Goal: Task Accomplishment & Management: Manage account settings

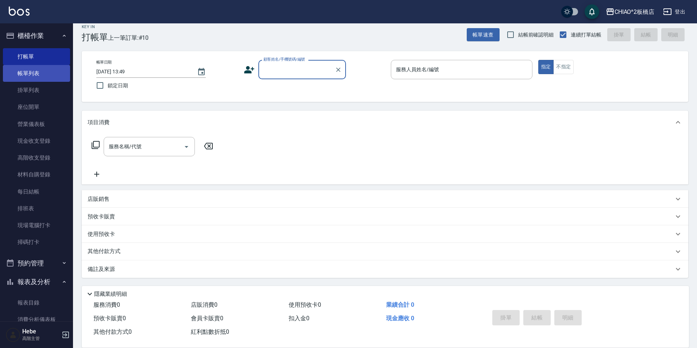
scroll to position [8, 0]
click at [38, 74] on link "帳單列表" at bounding box center [36, 73] width 67 height 17
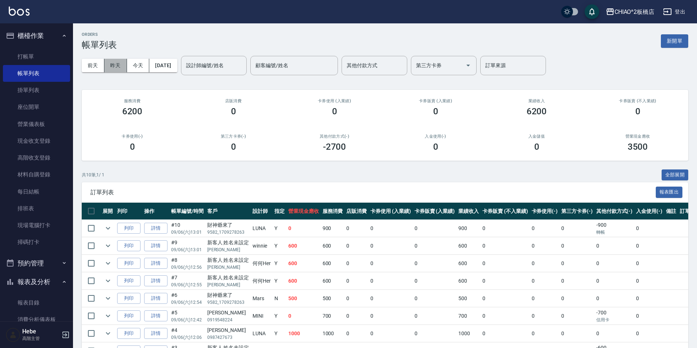
click at [116, 67] on button "昨天" at bounding box center [115, 65] width 23 height 13
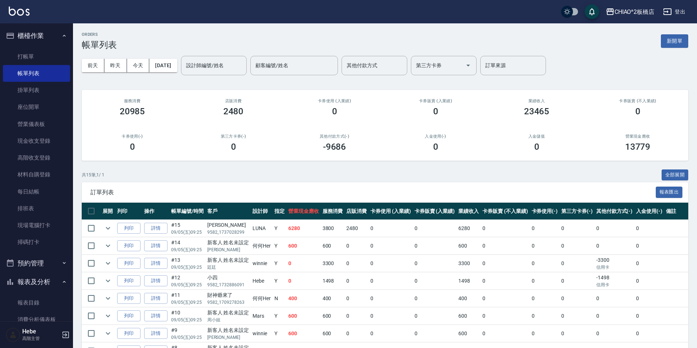
click at [99, 63] on button "前天" at bounding box center [93, 65] width 23 height 13
click at [144, 67] on button "今天" at bounding box center [138, 65] width 23 height 13
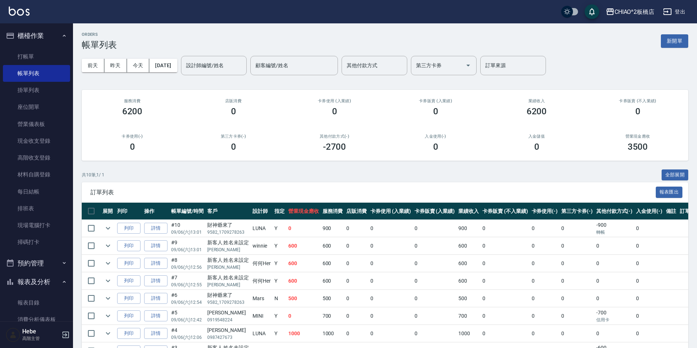
drag, startPoint x: 137, startPoint y: 66, endPoint x: 107, endPoint y: 73, distance: 30.9
click at [111, 84] on div "ORDERS 帳單列表 新開單 [DATE] [DATE] [DATE] [DATE] 設計師編號/姓名 設計師編號/姓名 顧客編號/姓名 顧客編號/姓名 其…" at bounding box center [385, 223] width 624 height 400
click at [110, 65] on button "昨天" at bounding box center [115, 65] width 23 height 13
